Goal: Task Accomplishment & Management: Complete application form

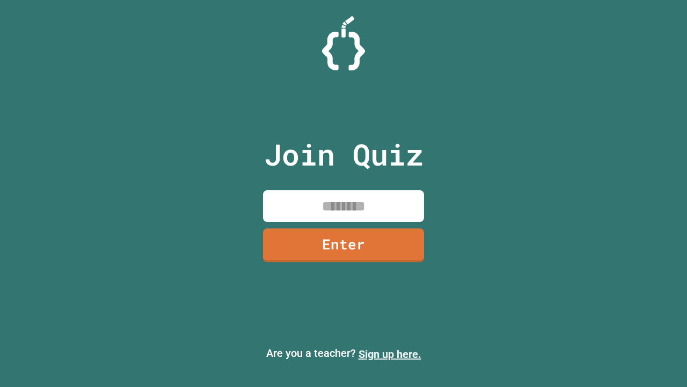
click at [390, 354] on link "Sign up here." at bounding box center [390, 353] width 63 height 13
